Goal: Transaction & Acquisition: Purchase product/service

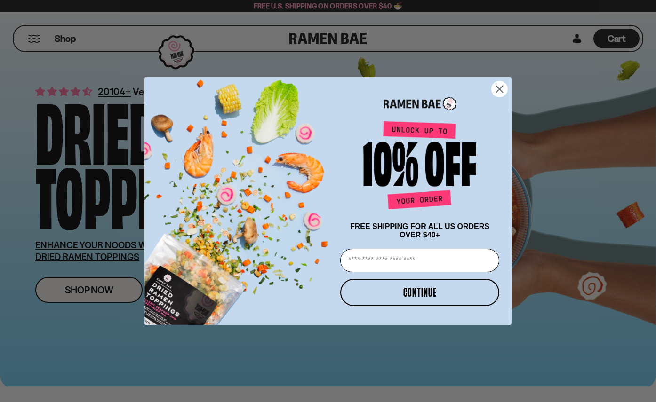
click at [508, 86] on form "FREE SHIPPING FOR ALL US ORDERS OVER $40+ Email CONTINUE ******" at bounding box center [327, 201] width 367 height 248
click at [496, 86] on circle "Close dialog" at bounding box center [500, 89] width 16 height 16
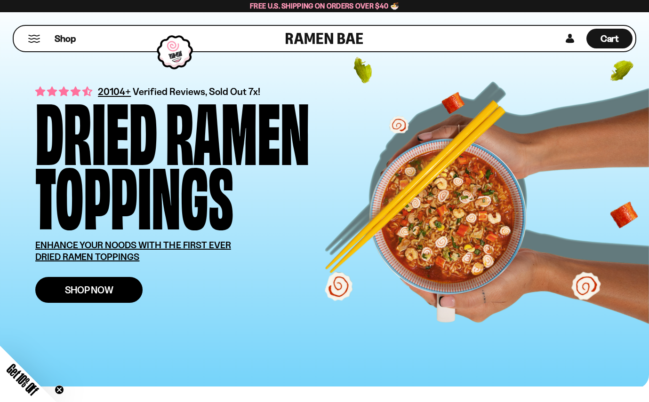
click at [90, 292] on span "Shop Now" at bounding box center [89, 290] width 48 height 10
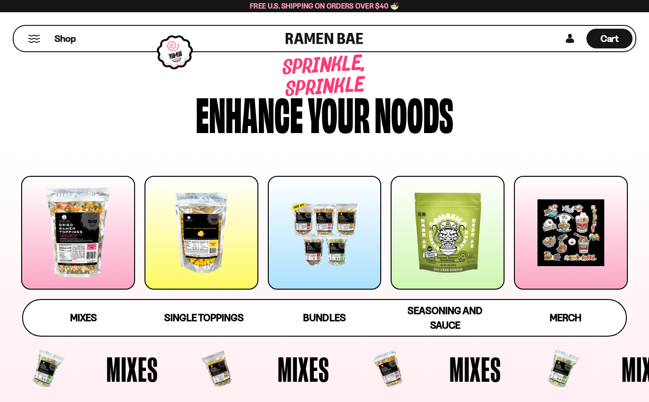
click at [79, 236] on div at bounding box center [78, 233] width 114 height 114
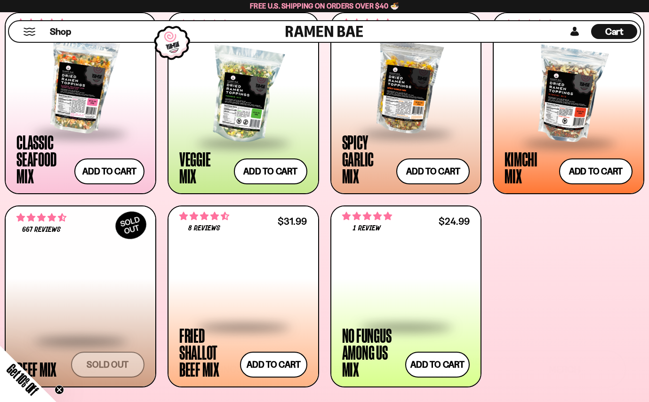
scroll to position [396, 0]
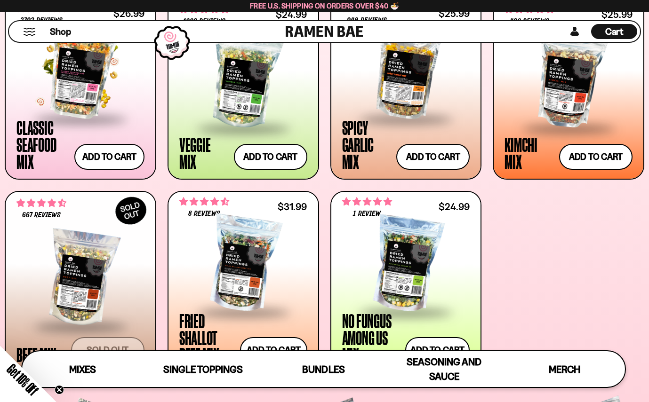
click at [78, 100] on div at bounding box center [80, 71] width 128 height 94
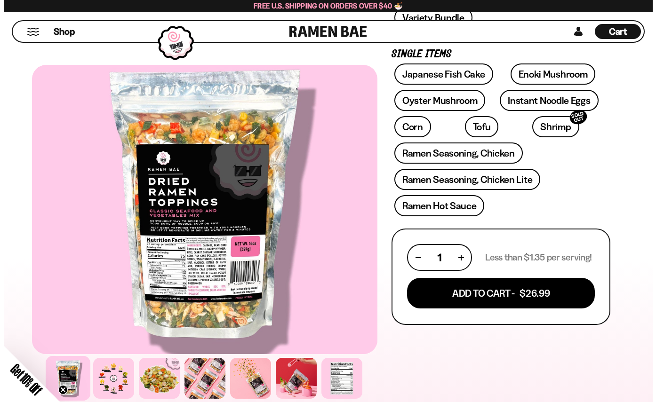
scroll to position [306, 0]
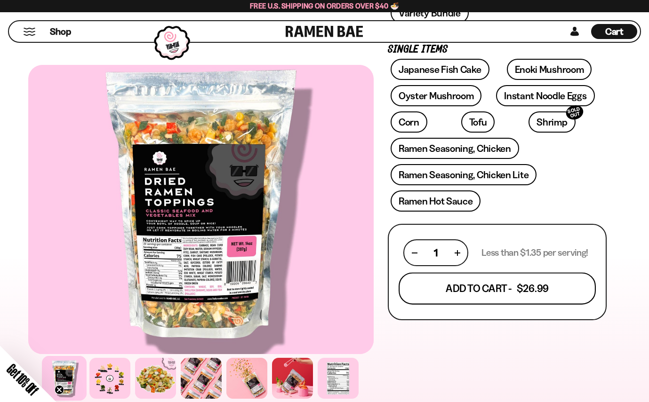
click at [511, 295] on button "Add To Cart - $26.99" at bounding box center [496, 289] width 197 height 32
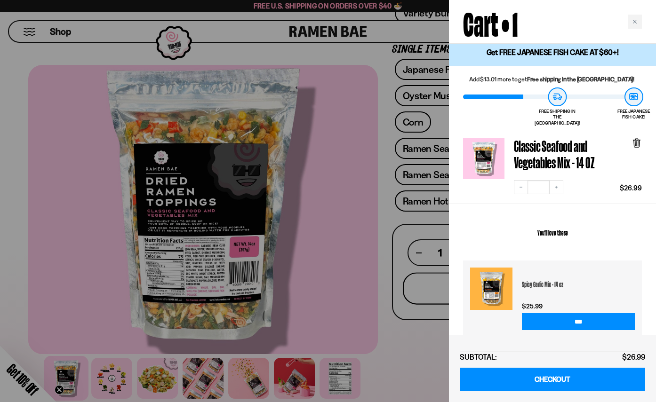
scroll to position [0, 0]
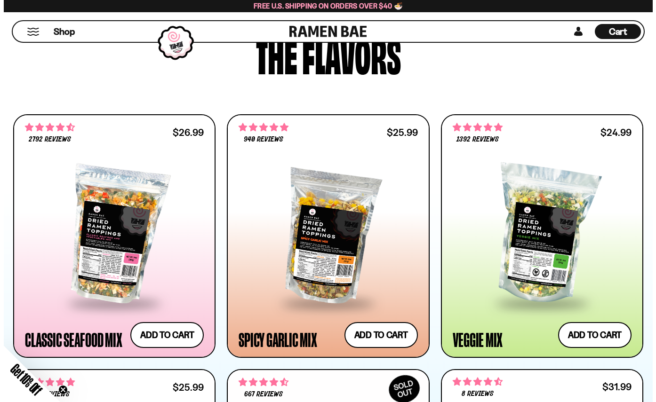
scroll to position [416, 0]
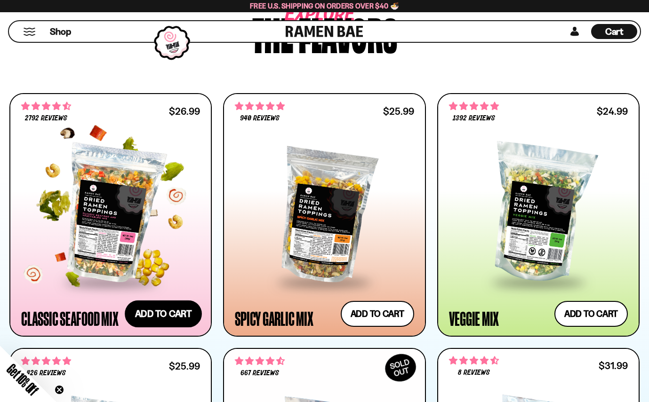
click at [156, 309] on button "Add to cart Add — Regular price $26.99 Regular price Sale price $26.99 Unit pri…" at bounding box center [163, 314] width 77 height 27
